Goal: Check status

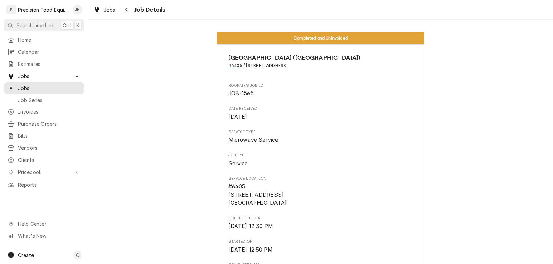
scroll to position [613, 0]
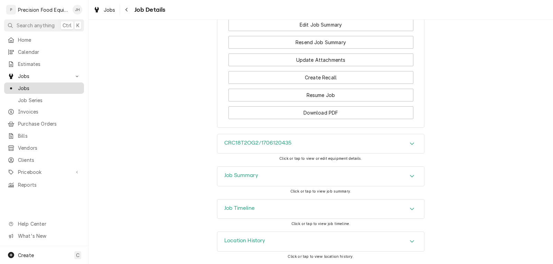
click at [21, 84] on div "Jobs" at bounding box center [44, 88] width 77 height 9
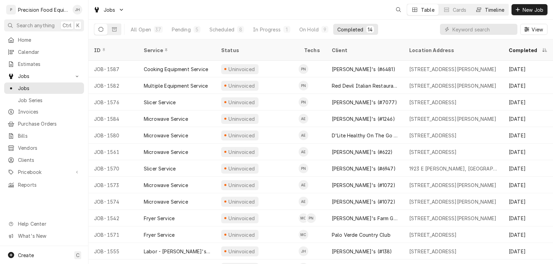
click at [490, 9] on div "Timeline" at bounding box center [494, 9] width 19 height 7
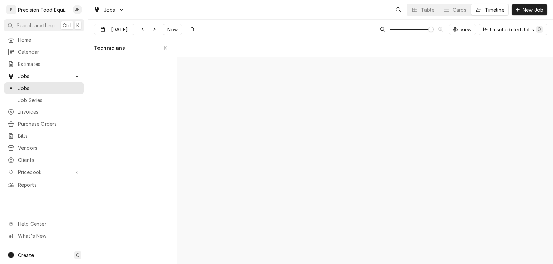
scroll to position [0, 7438]
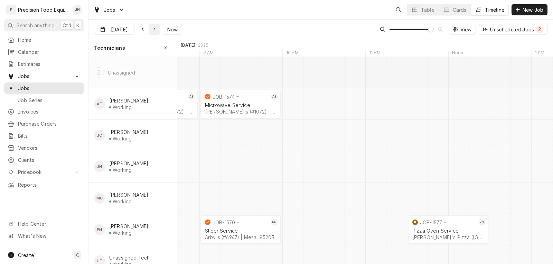
click at [154, 29] on icon "Dynamic Content Wrapper" at bounding box center [154, 29] width 3 height 5
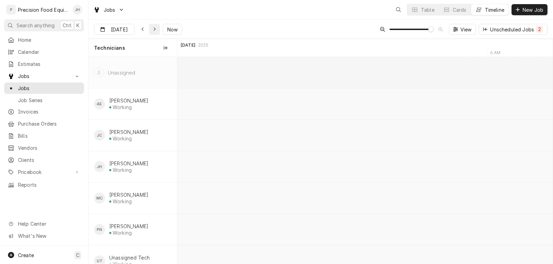
scroll to position [0, 11182]
click at [154, 29] on icon "Dynamic Content Wrapper" at bounding box center [154, 29] width 3 height 5
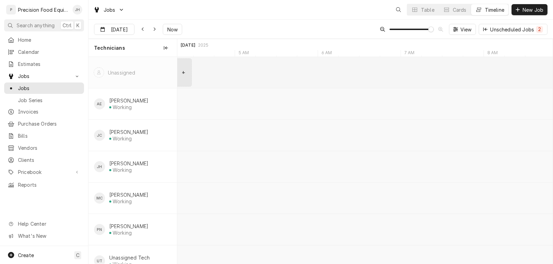
type input "Oct 14"
